Goal: Task Accomplishment & Management: Complete application form

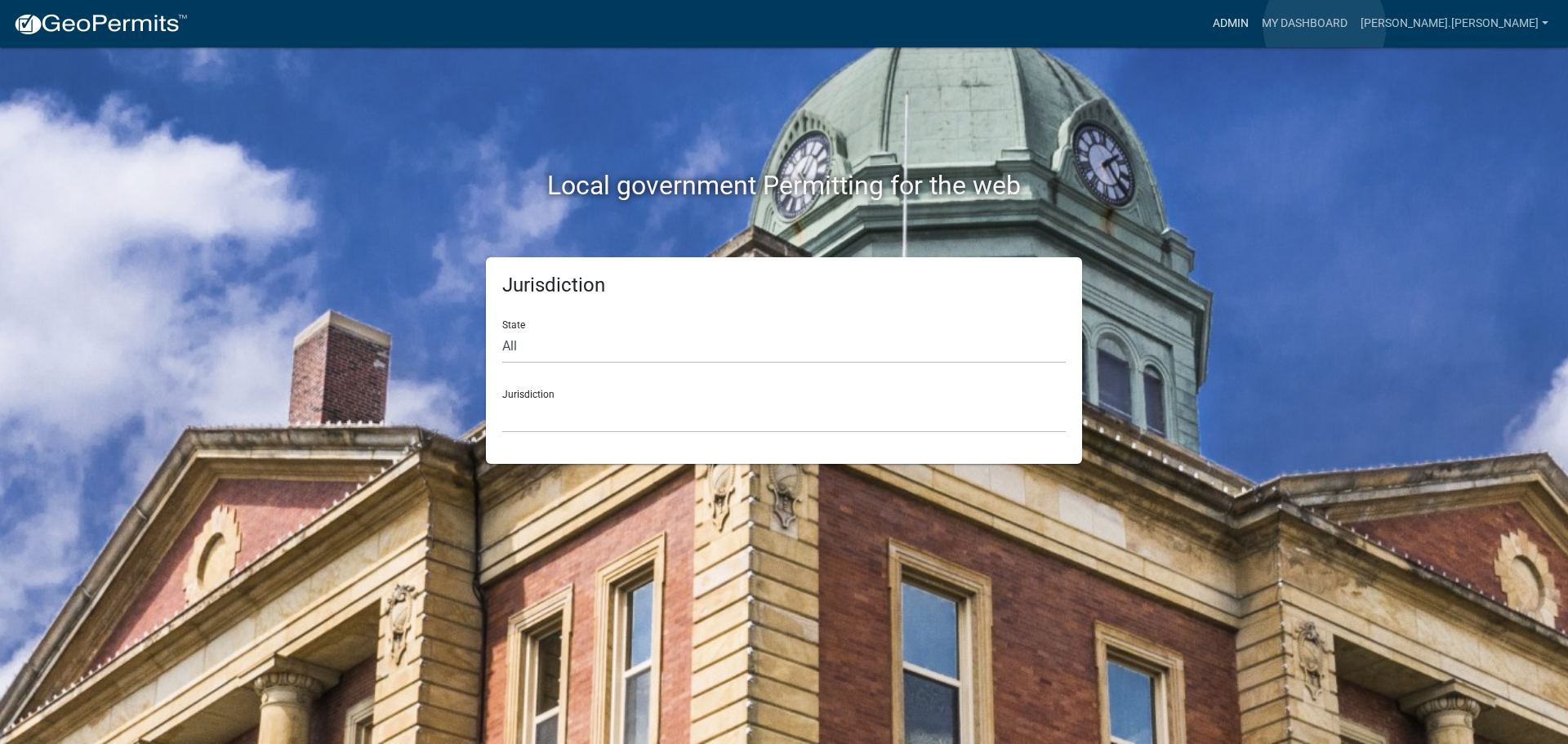
click at [1255, 27] on link "Admin" at bounding box center [1230, 24] width 49 height 32
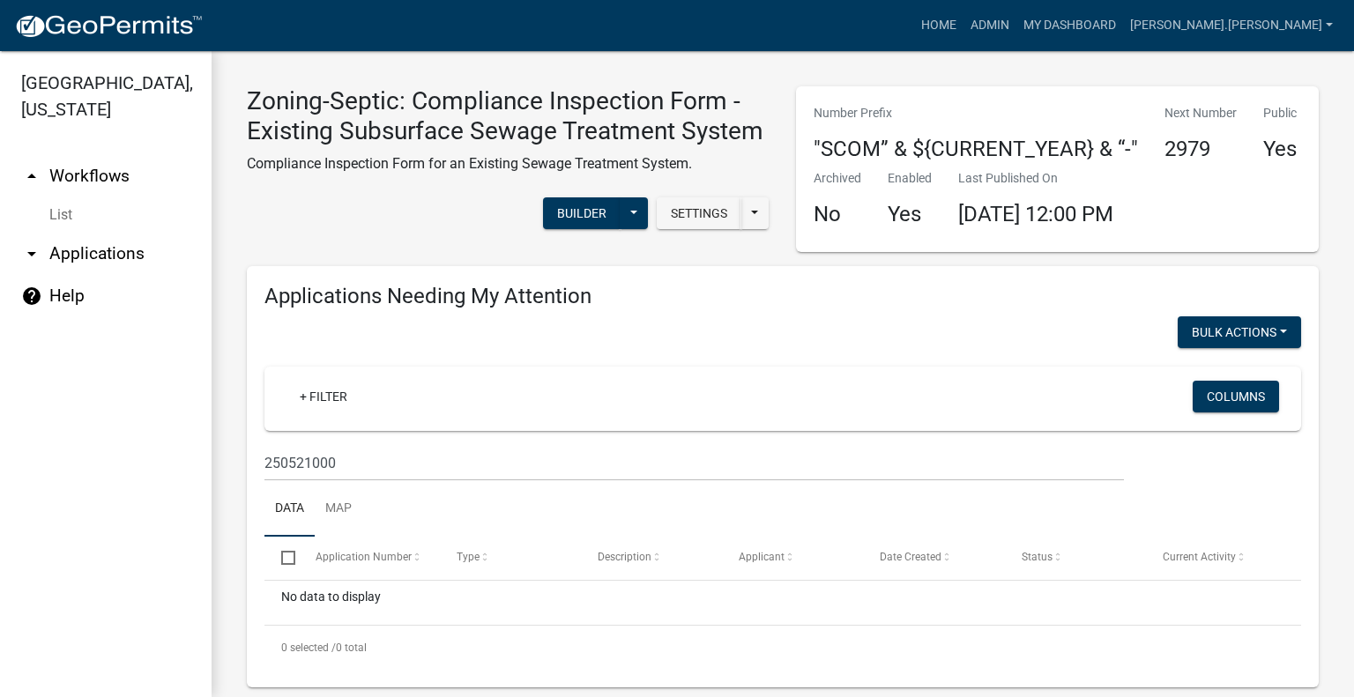
scroll to position [480, 0]
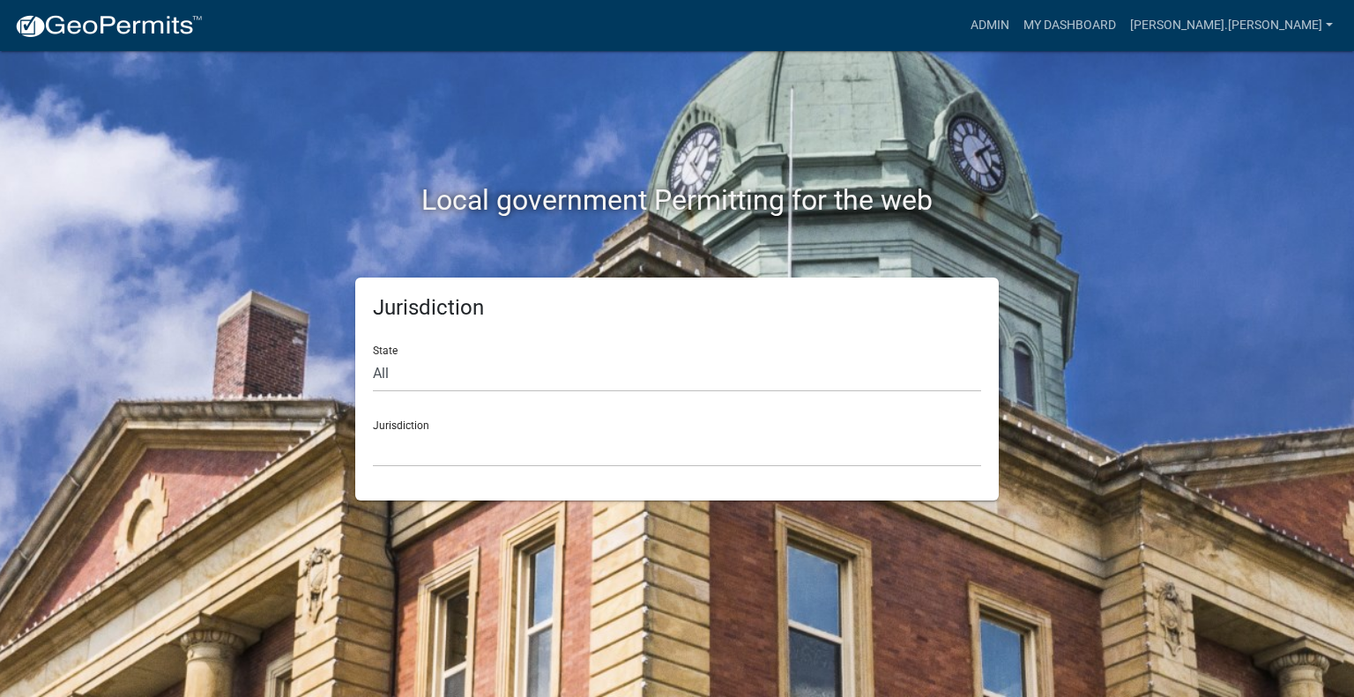
click at [153, 19] on img at bounding box center [108, 26] width 189 height 26
click at [1016, 20] on link "Admin" at bounding box center [990, 26] width 53 height 34
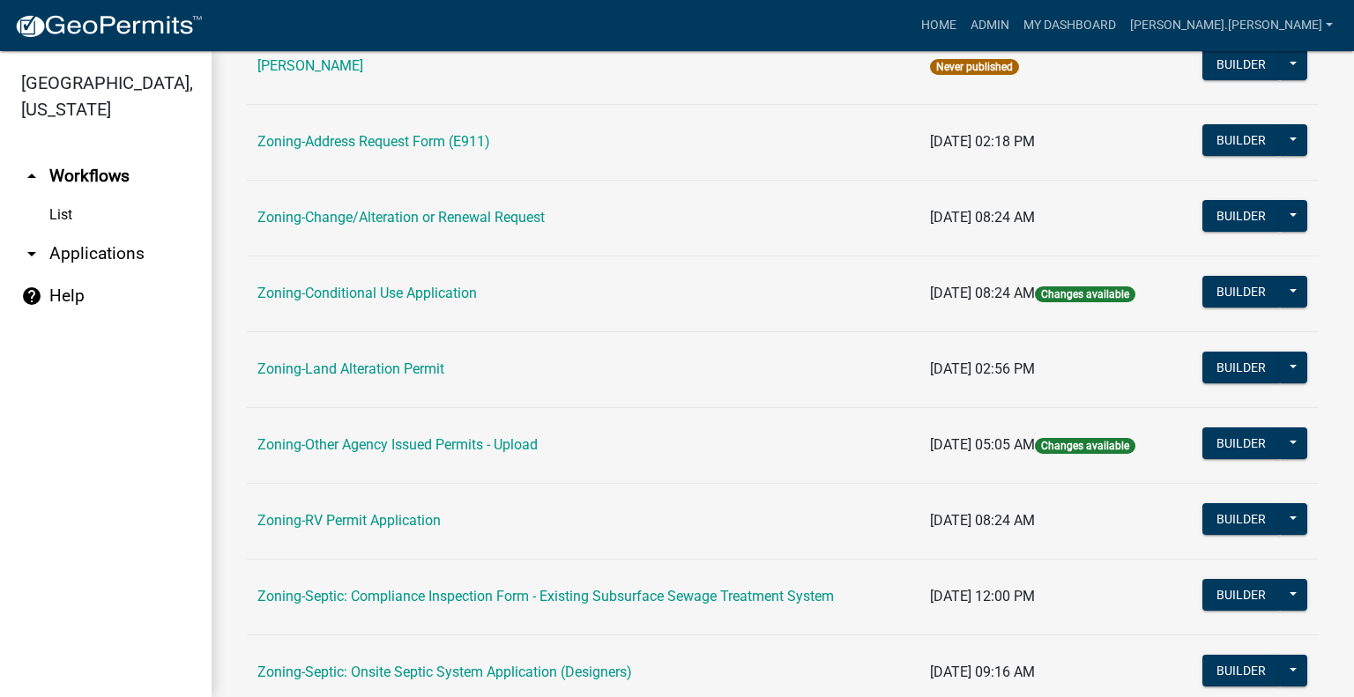
scroll to position [617, 0]
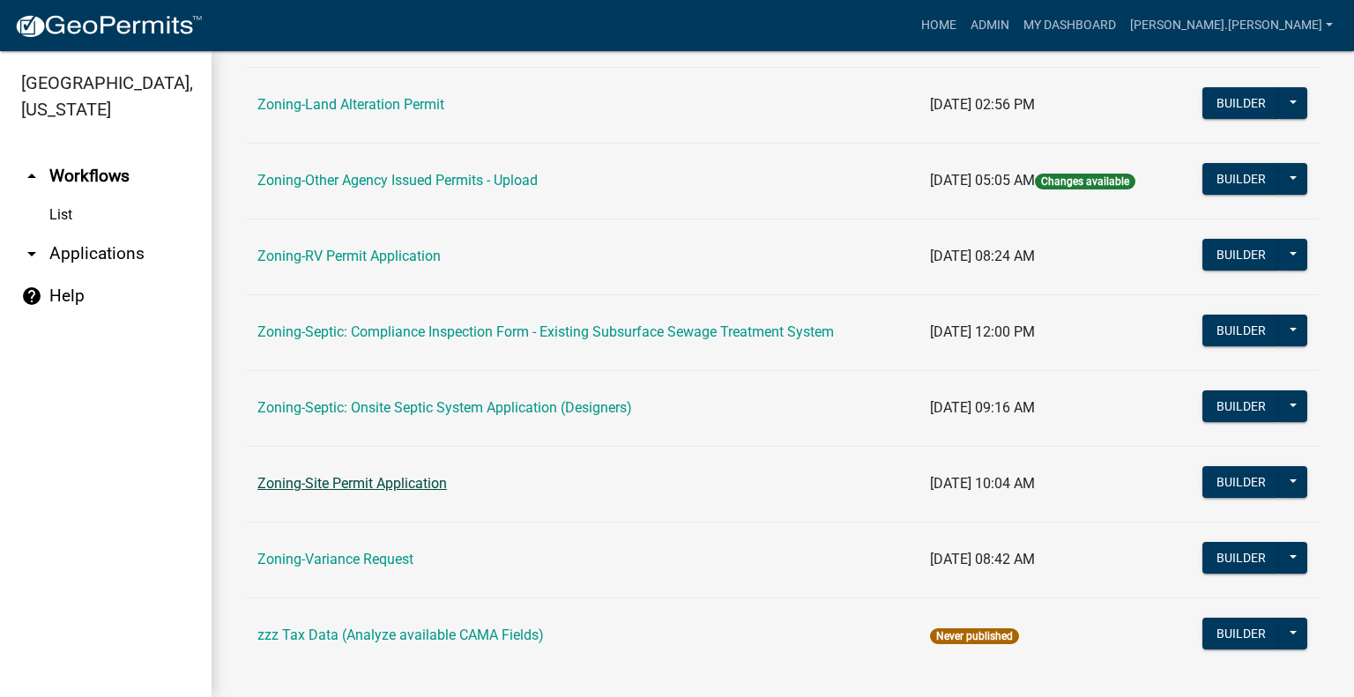
click at [425, 479] on link "Zoning-Site Permit Application" at bounding box center [352, 483] width 190 height 17
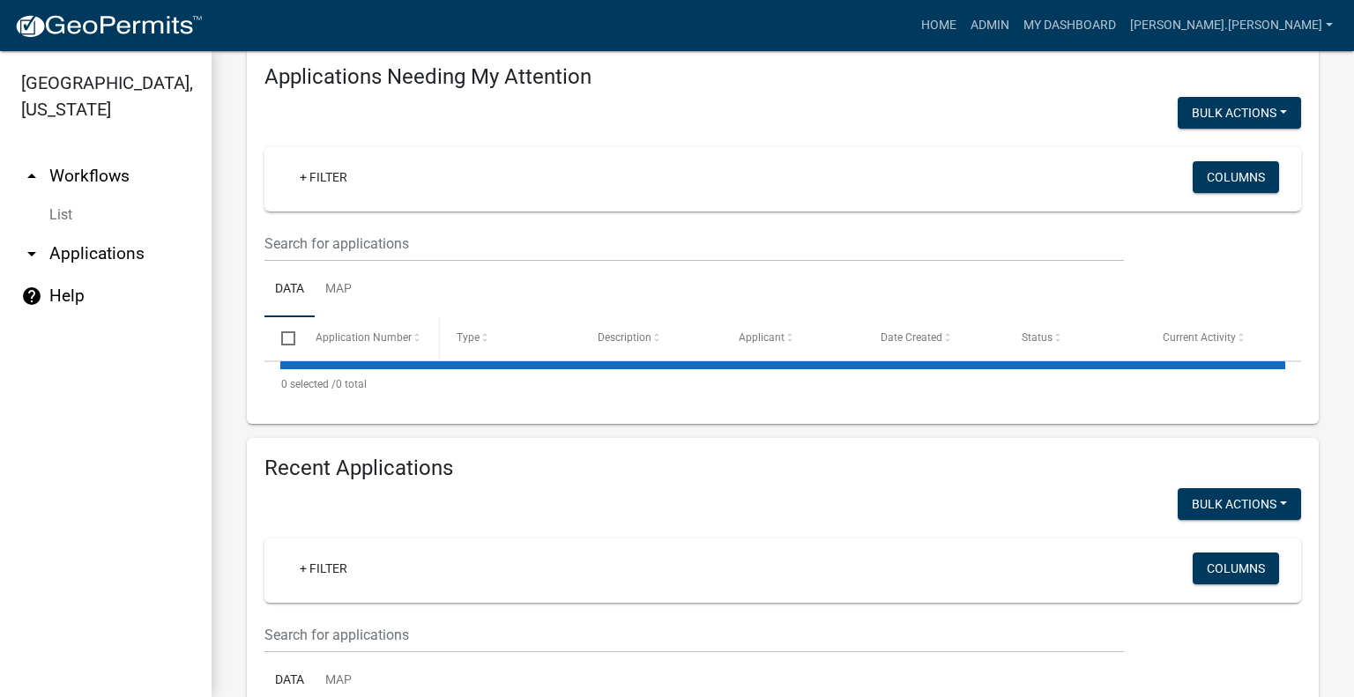
scroll to position [417, 0]
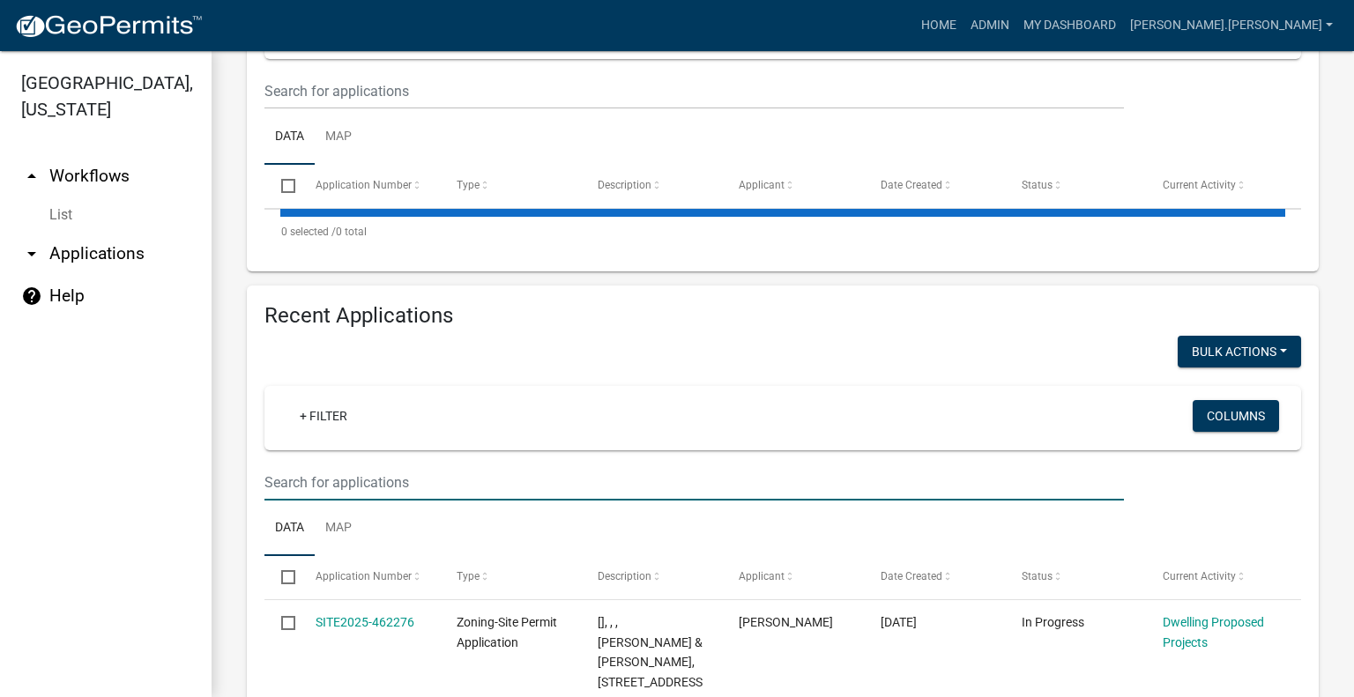
click at [409, 470] on input "text" at bounding box center [694, 483] width 860 height 36
type input "wixo"
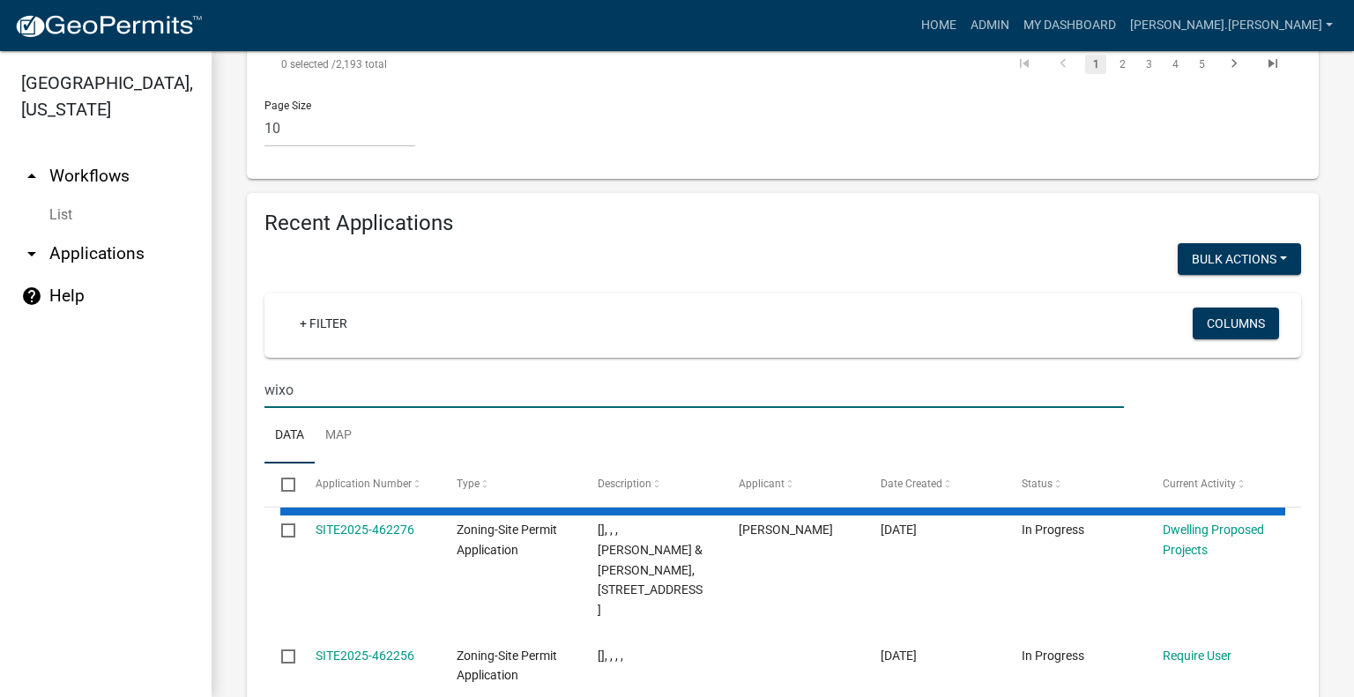
scroll to position [2180, 0]
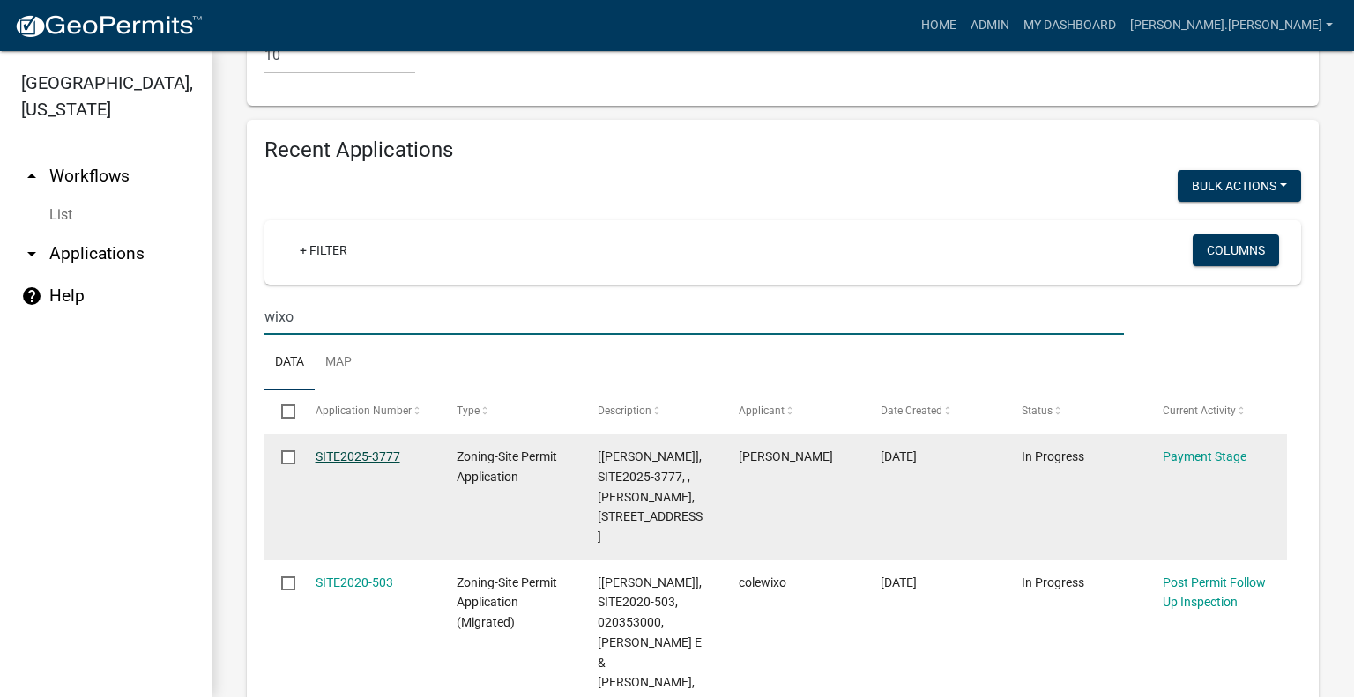
click at [354, 450] on link "SITE2025-3777" at bounding box center [358, 457] width 85 height 14
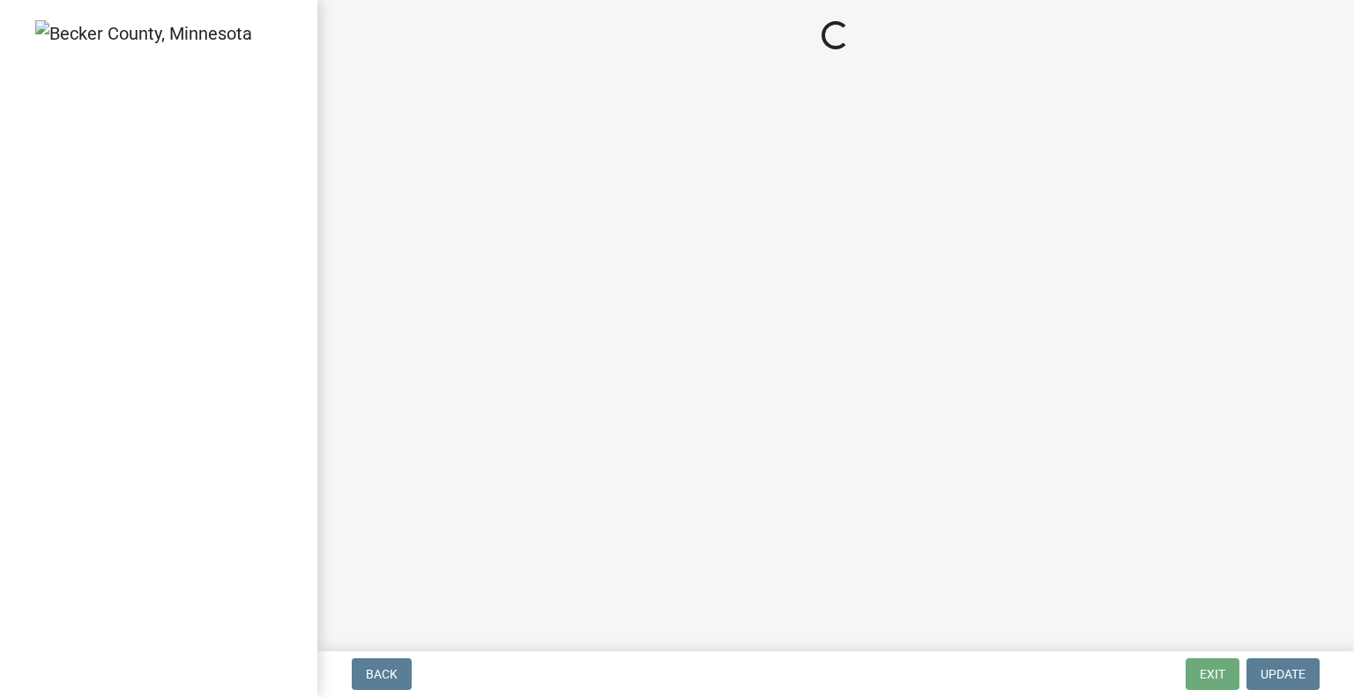
select select "3: 3"
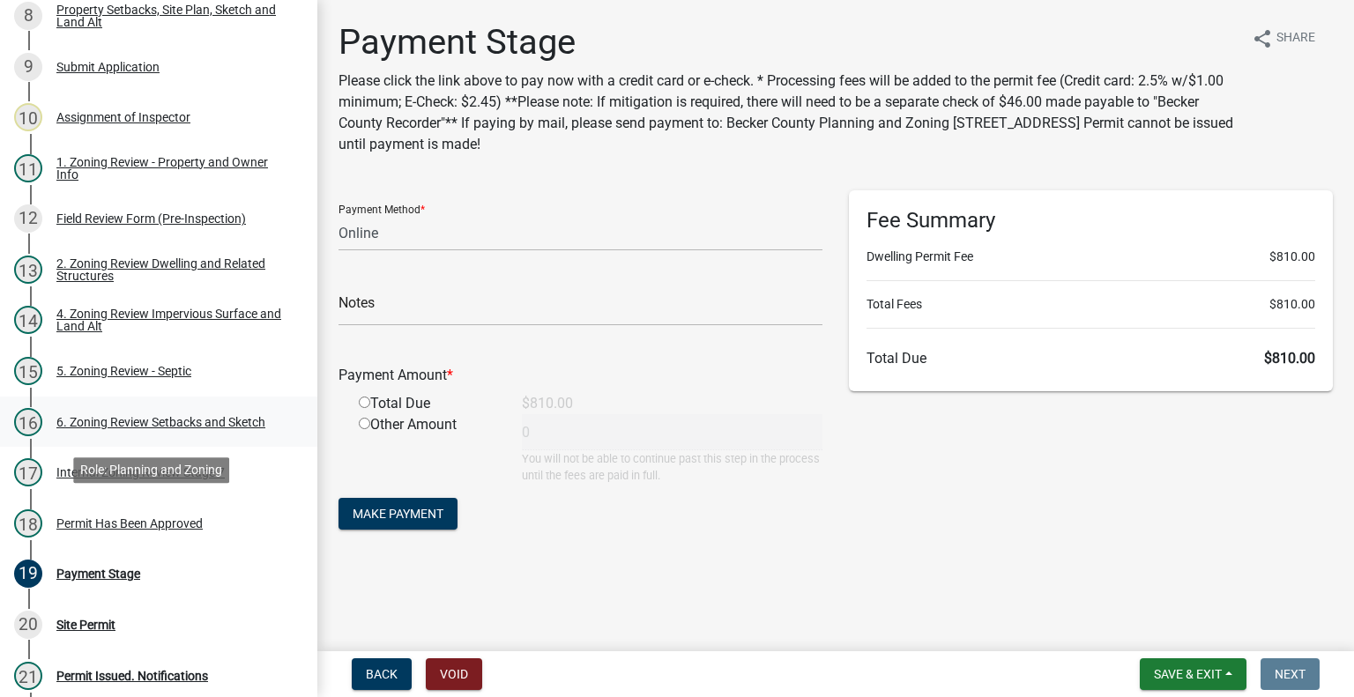
scroll to position [705, 0]
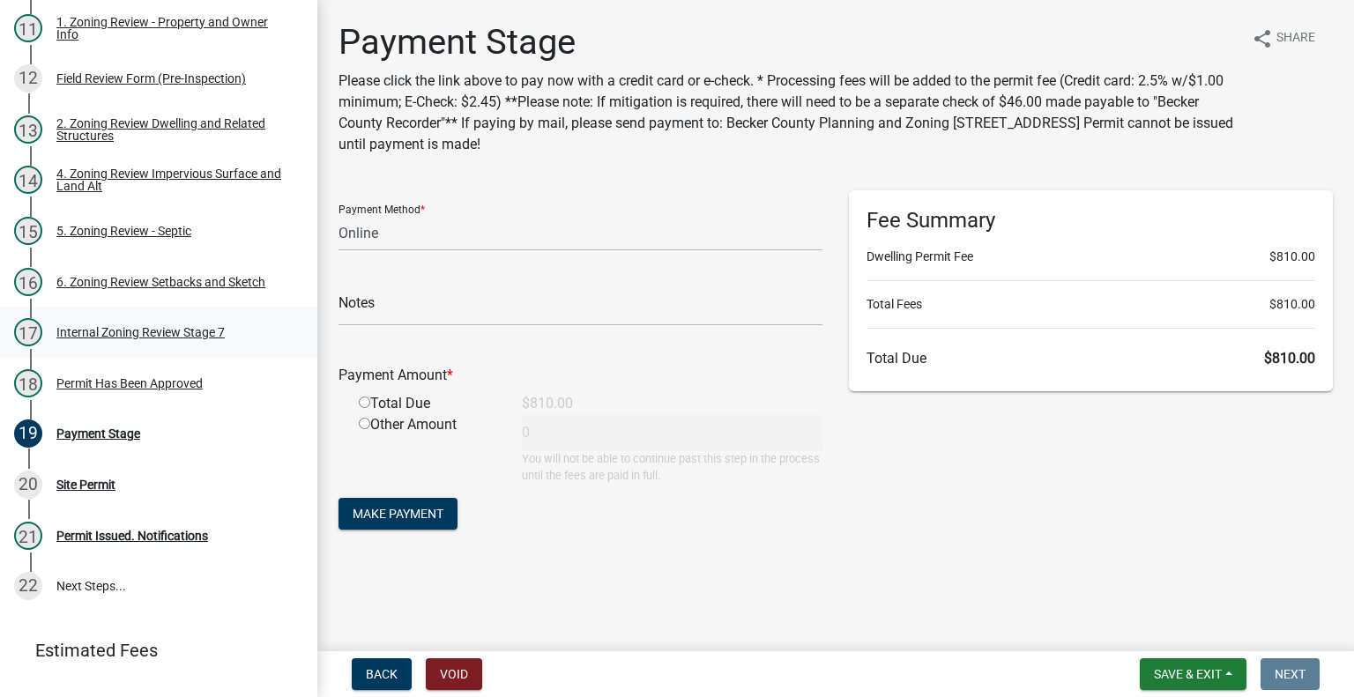
click at [150, 344] on div "17 Internal Zoning Review Stage 7" at bounding box center [151, 332] width 275 height 28
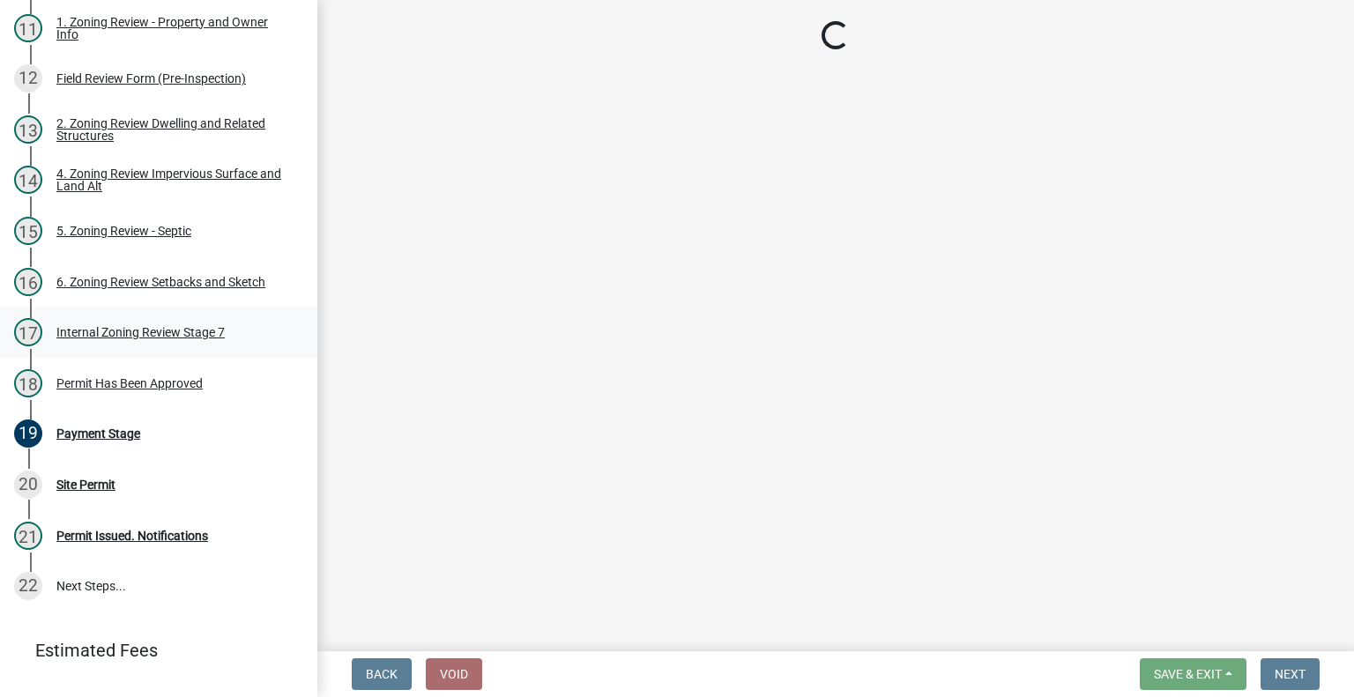
select select "e59fcb53-d9ed-466f-8c3e-33bb35216820"
select select "74b00539-a6f1-4ef6-a890-a22a5fa5fedf"
select select "bbe3a6c5-1893-4527-8578-ada07a3b8ea5"
select select "c0b6e50c-983d-48c1-a910-e8bd43c13b77"
select select "97c9e5a4-d35f-4903-ad68-b764687ac9e9"
